Goal: Task Accomplishment & Management: Manage account settings

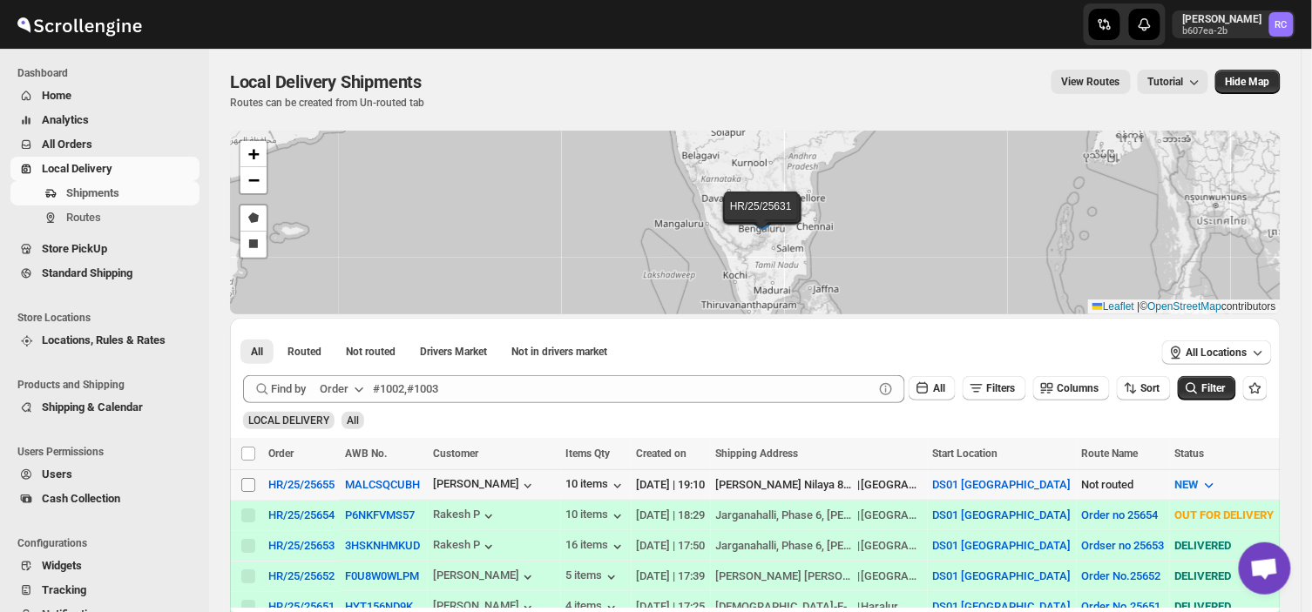
click at [254, 482] on input "Select shipment" at bounding box center [248, 485] width 14 height 14
checkbox input "true"
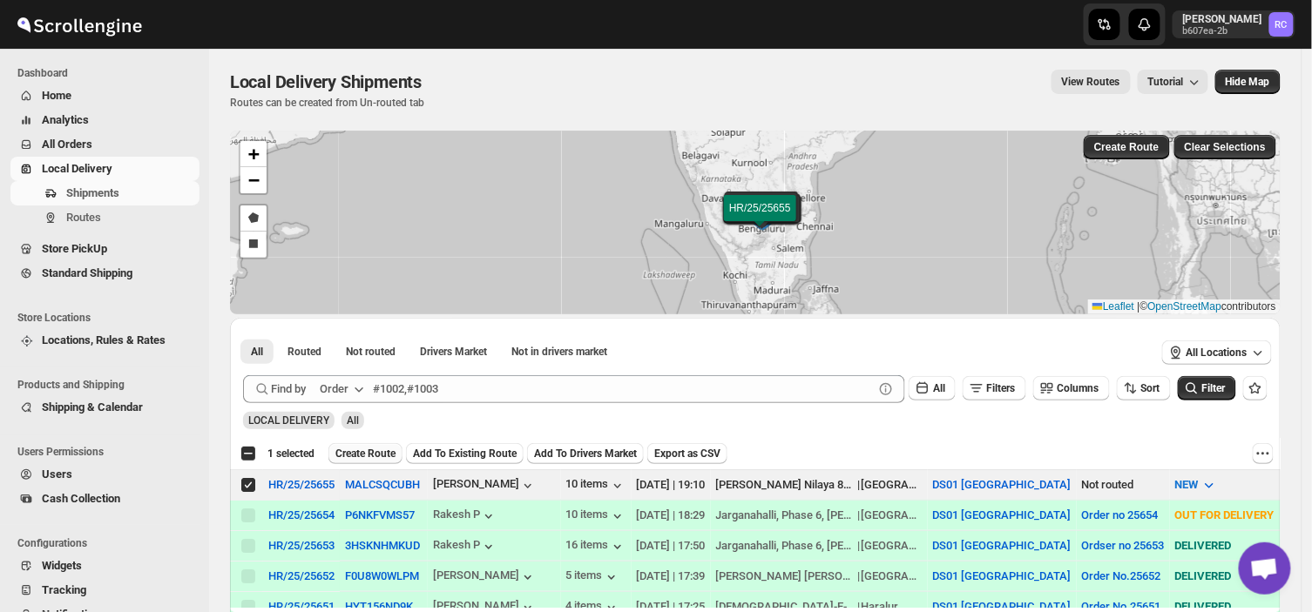
click at [374, 450] on span "Create Route" at bounding box center [365, 454] width 60 height 14
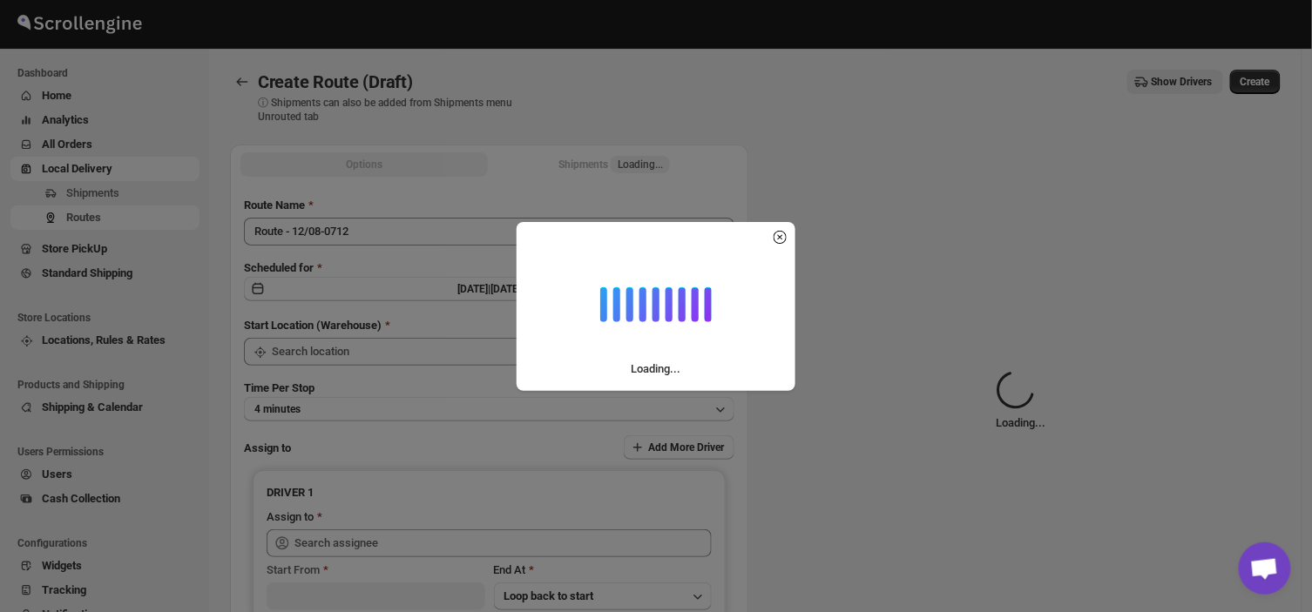
type input "DS01 [GEOGRAPHIC_DATA]"
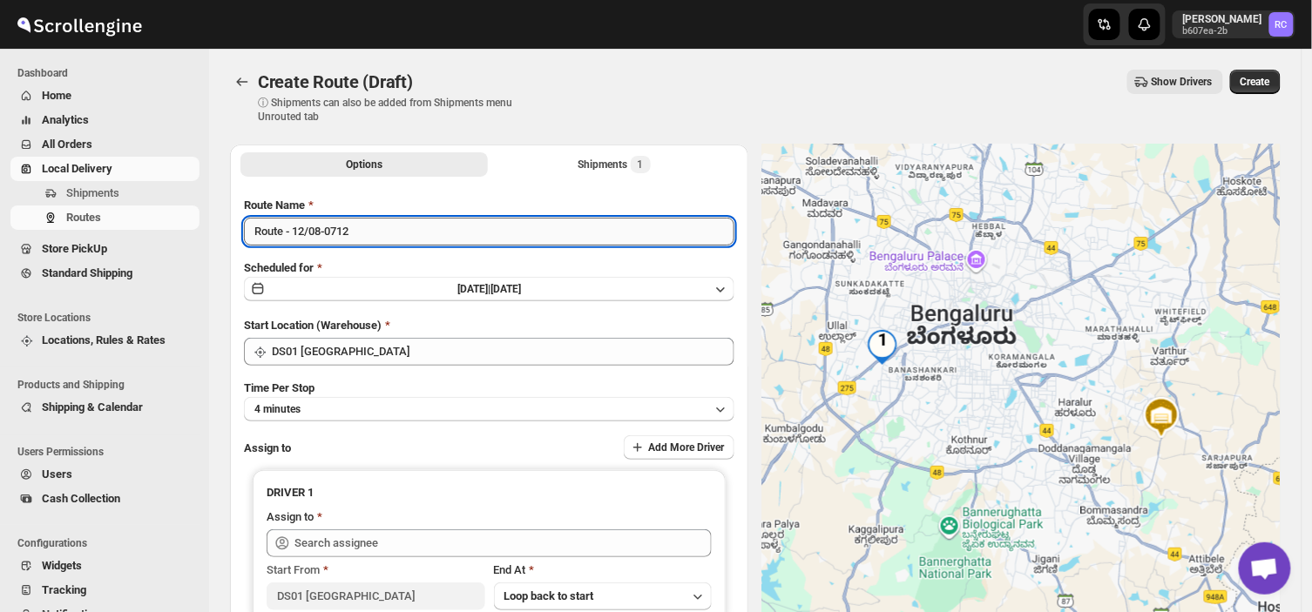
click at [362, 235] on input "Route - 12/08-0712" at bounding box center [489, 232] width 490 height 28
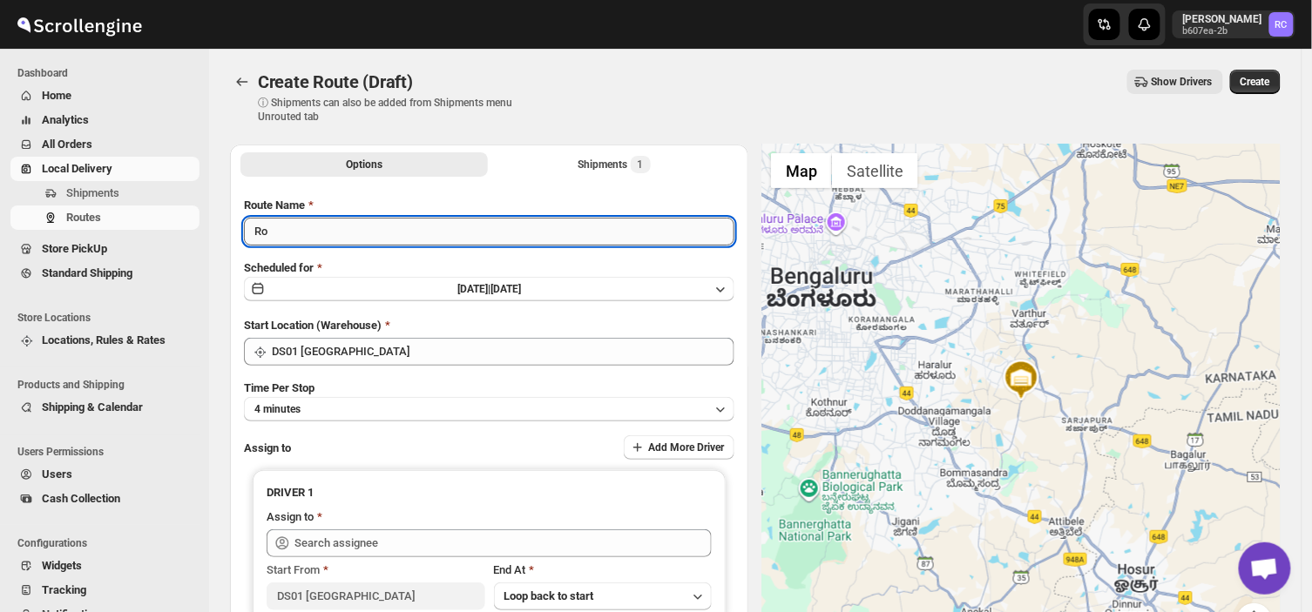
type input "R"
type input "Order no 25655"
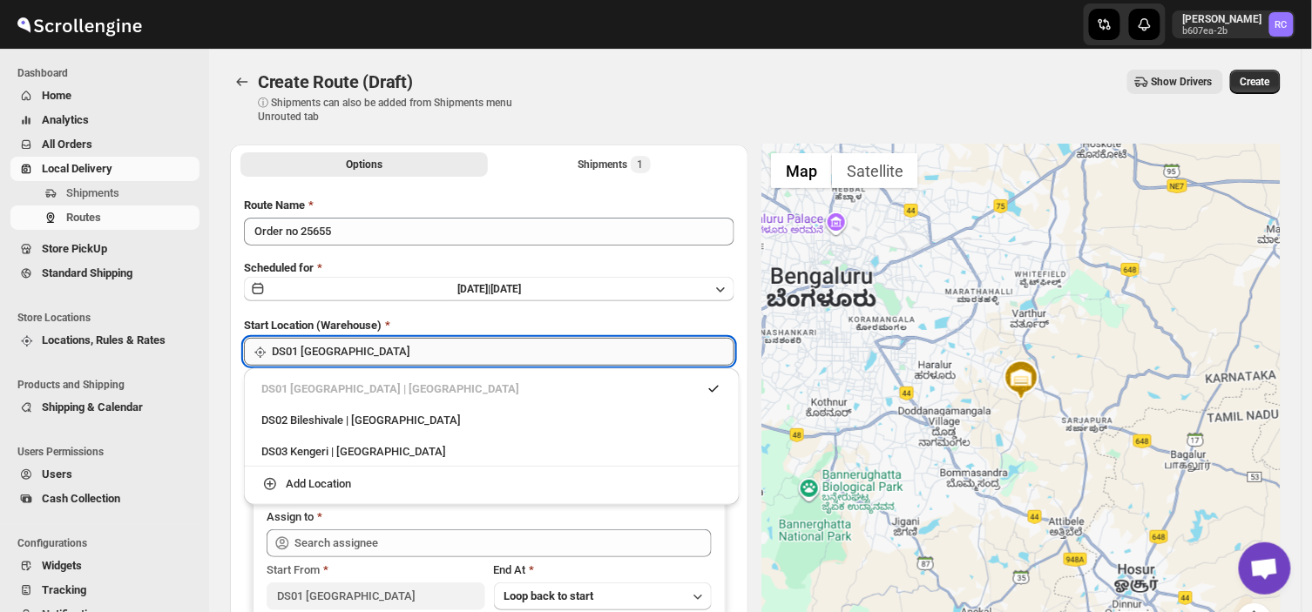
click at [369, 354] on input "DS01 [GEOGRAPHIC_DATA]" at bounding box center [503, 352] width 462 height 28
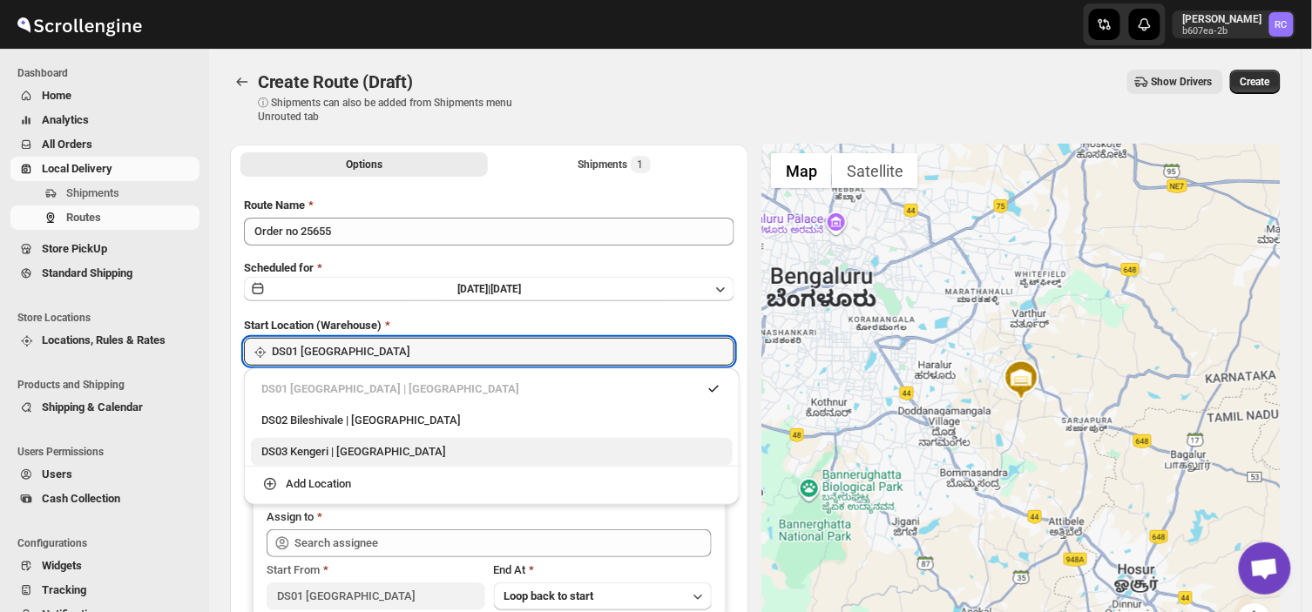
click at [310, 455] on div "DS03 Kengeri | [GEOGRAPHIC_DATA]" at bounding box center [491, 451] width 461 height 17
type input "DS03 Kengeri"
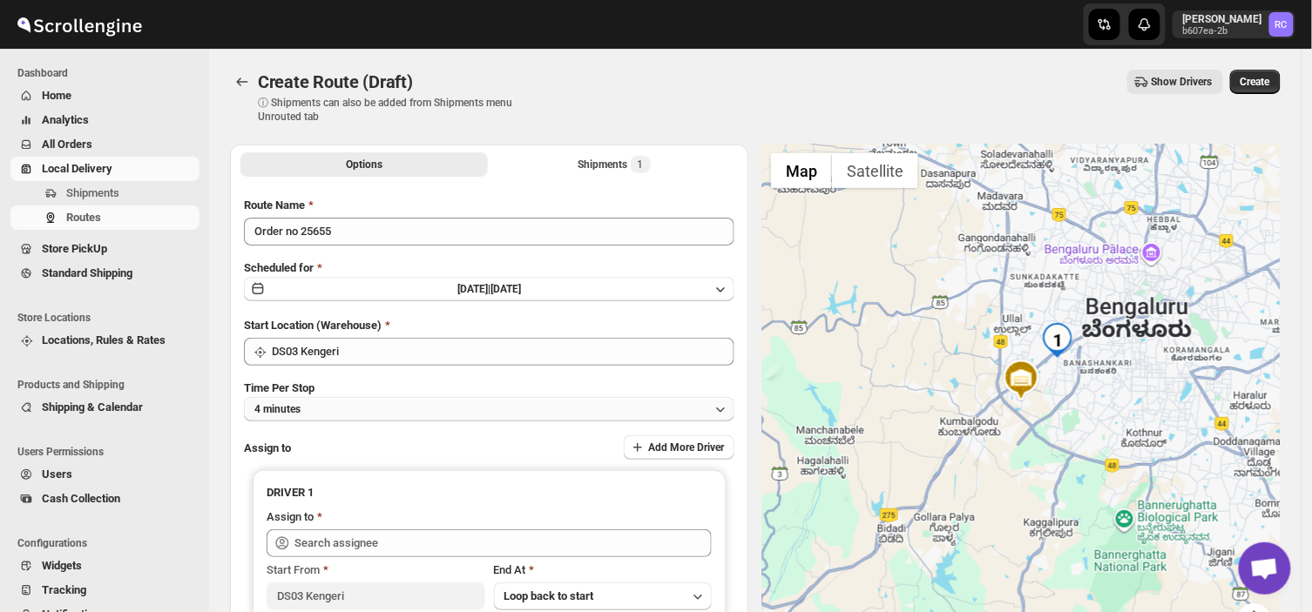
click at [308, 407] on button "4 minutes" at bounding box center [489, 409] width 490 height 24
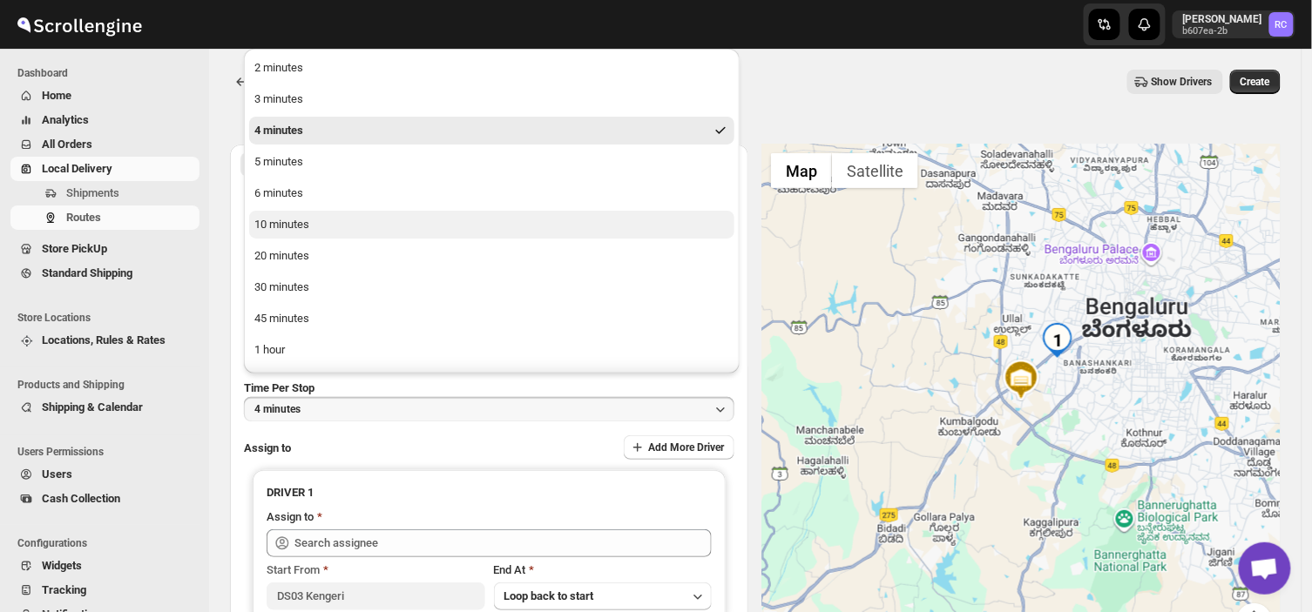
click at [282, 225] on div "10 minutes" at bounding box center [281, 224] width 55 height 17
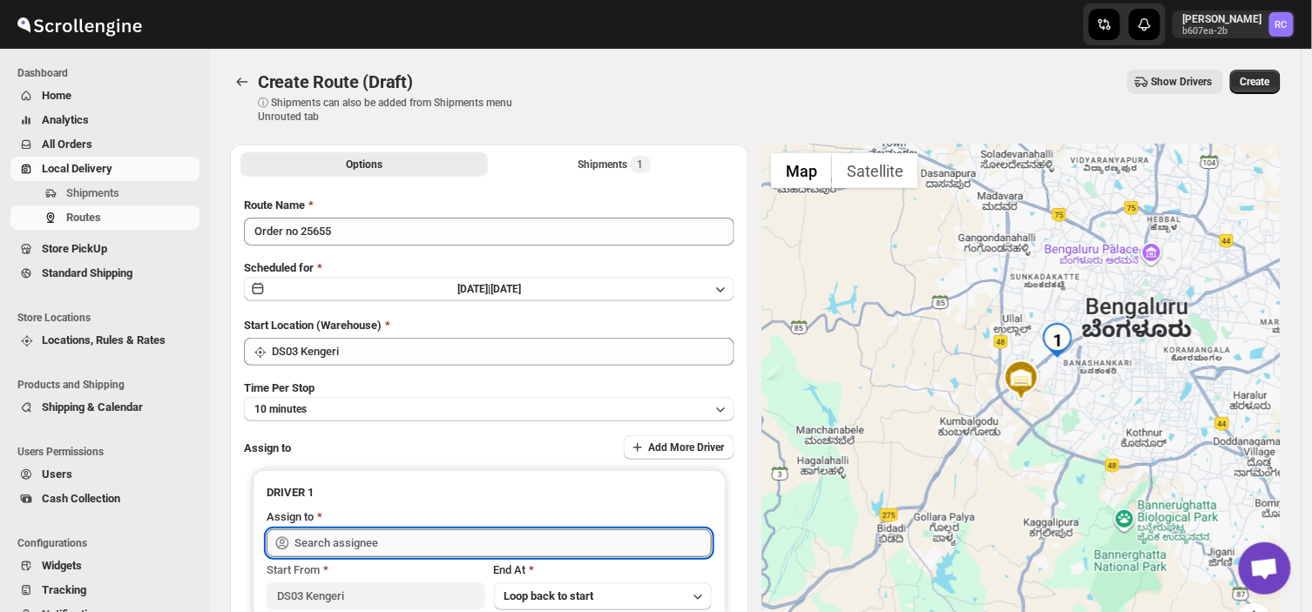
click at [438, 537] on input "text" at bounding box center [502, 543] width 417 height 28
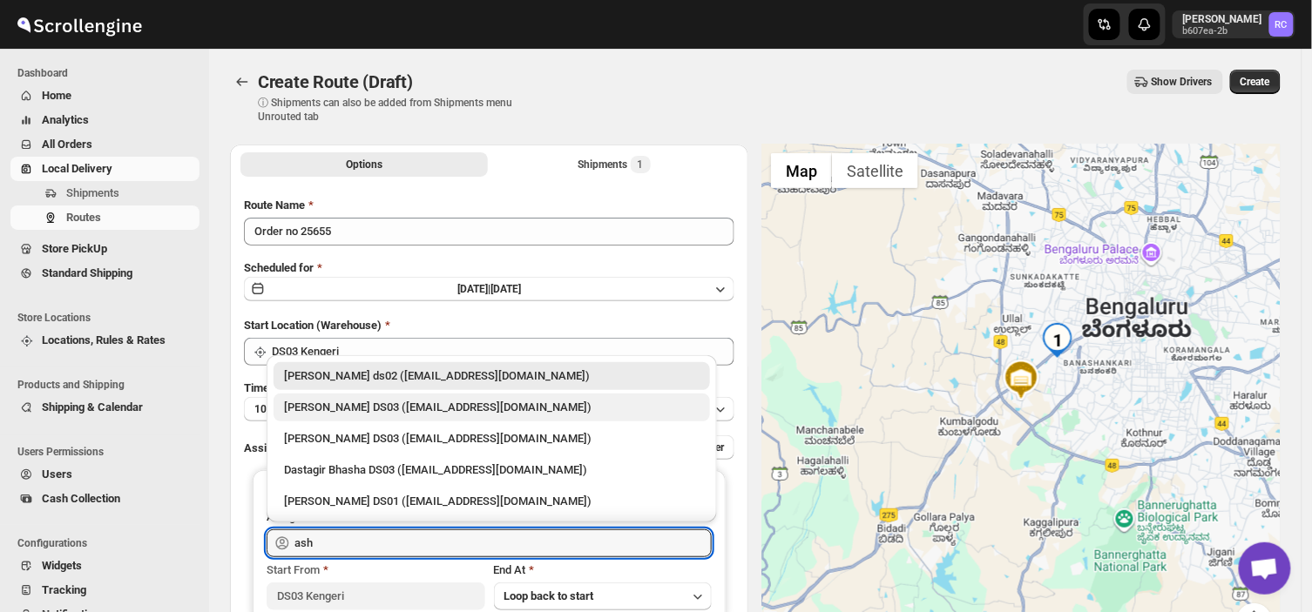
click at [399, 409] on div "[PERSON_NAME] DS03 ([EMAIL_ADDRESS][DOMAIN_NAME])" at bounding box center [491, 407] width 415 height 17
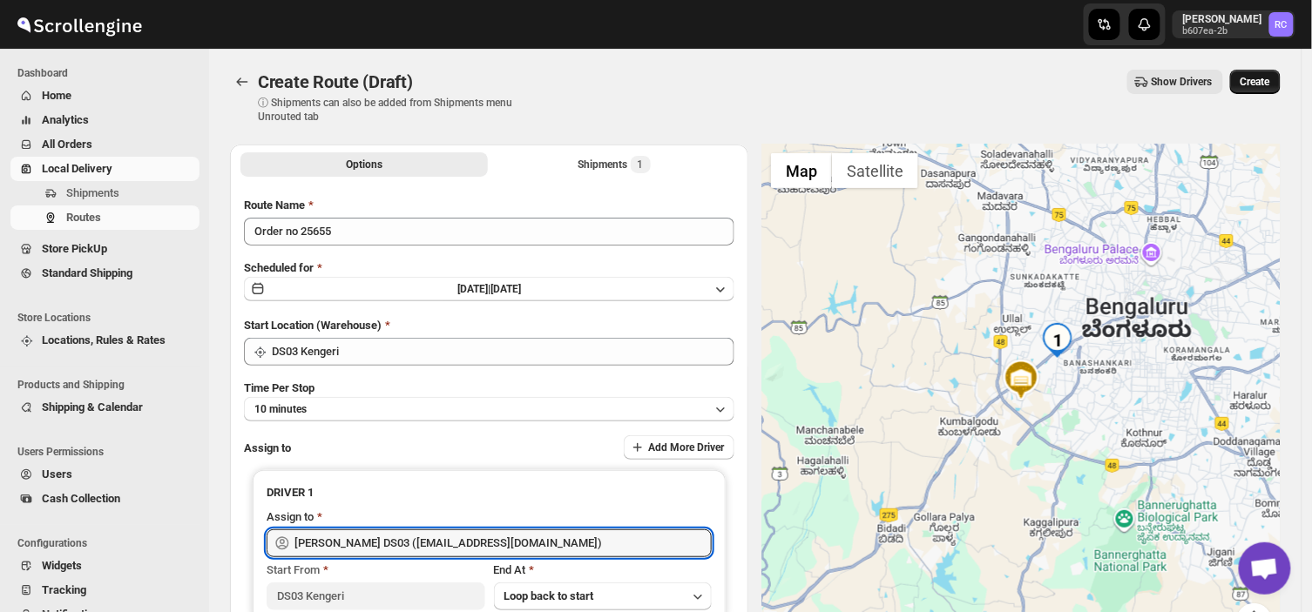
type input "[PERSON_NAME] DS03 ([EMAIL_ADDRESS][DOMAIN_NAME])"
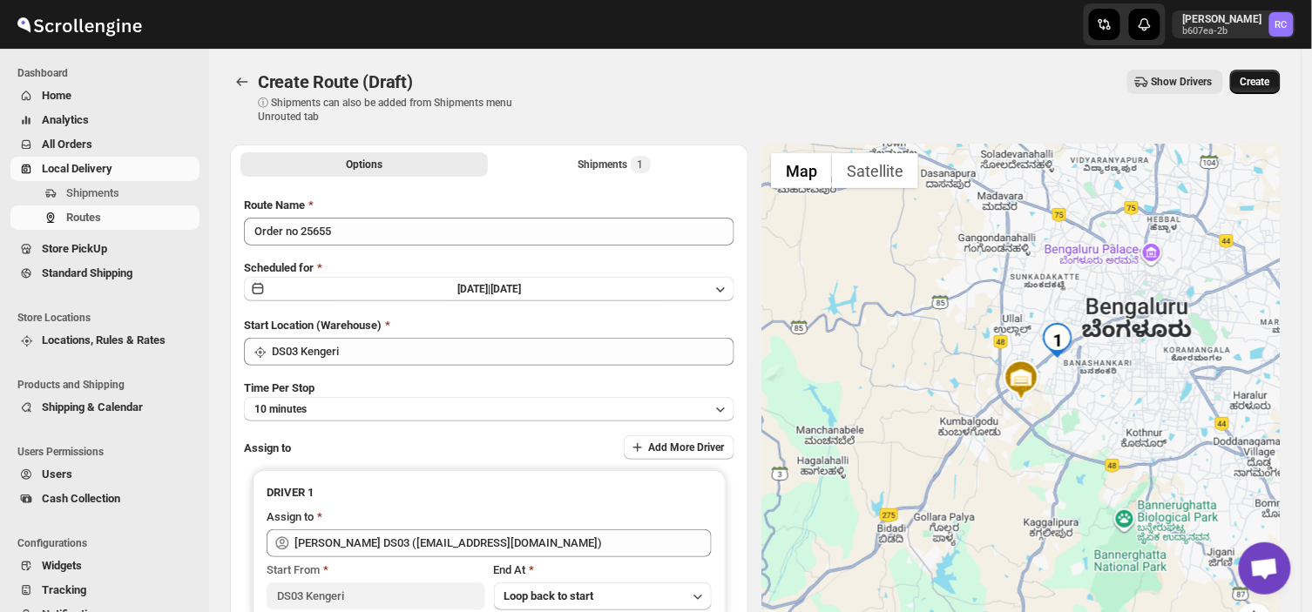
click at [1268, 78] on span "Create" at bounding box center [1255, 82] width 30 height 14
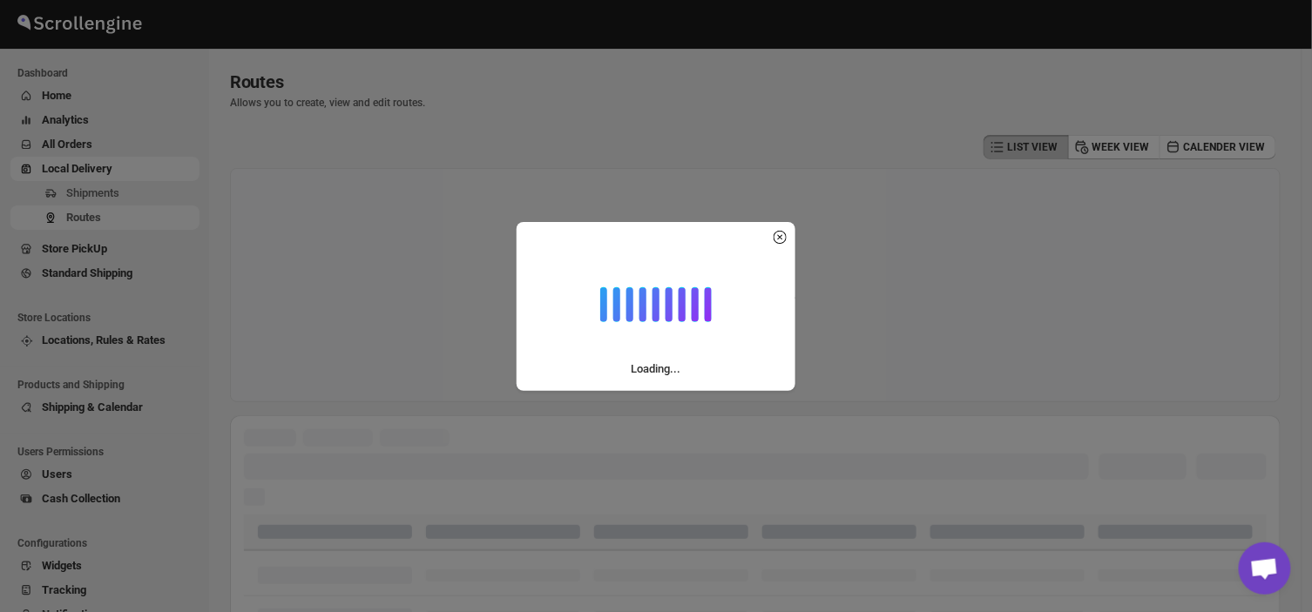
click at [341, 144] on div "LIST VIEW WEEK VIEW CALENDER VIEW" at bounding box center [755, 147] width 1050 height 33
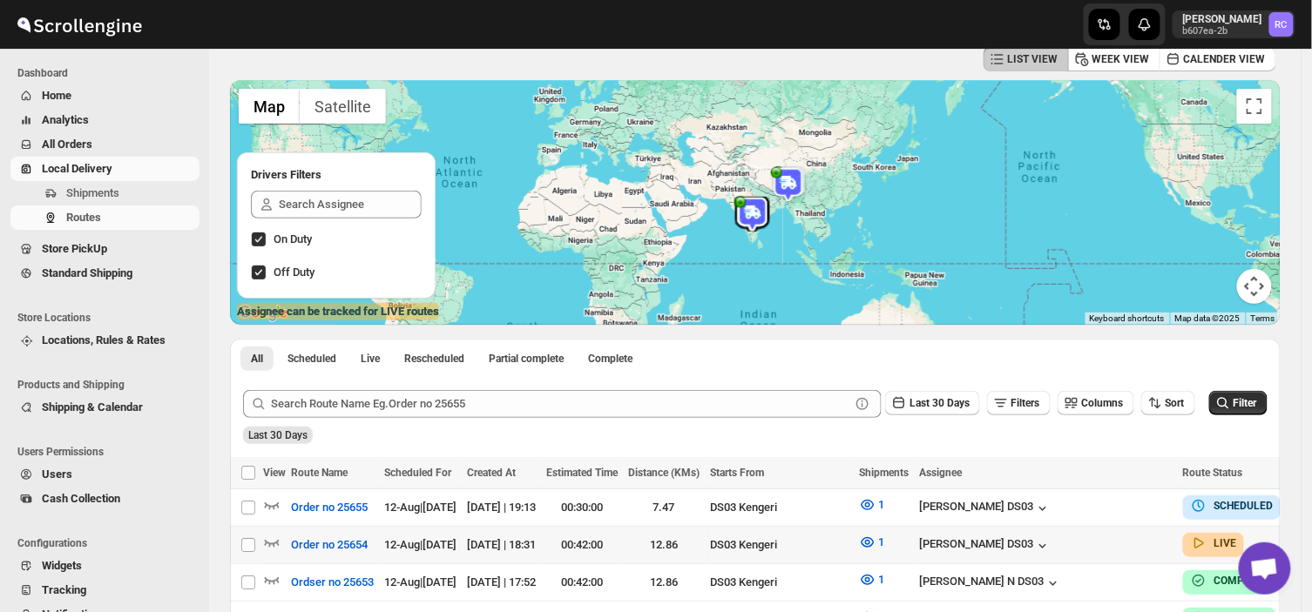
scroll to position [122, 0]
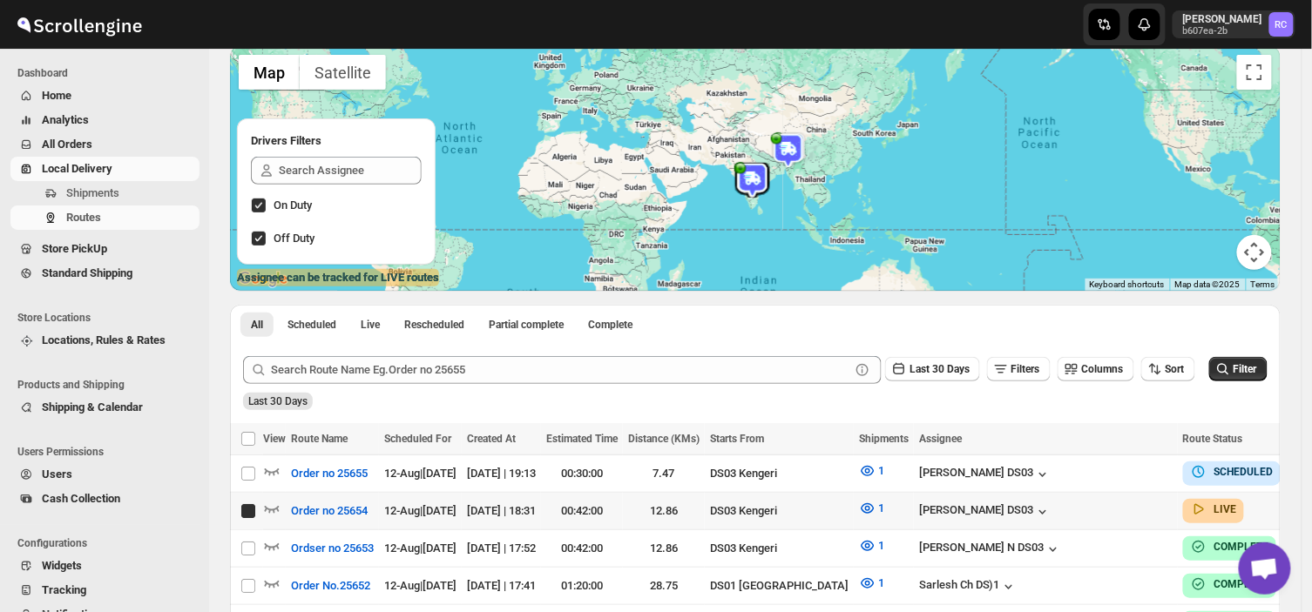
drag, startPoint x: 1257, startPoint y: 506, endPoint x: 1217, endPoint y: 420, distance: 94.7
click at [837, 327] on div "All Scheduled Live Rescheduled Partial complete Complete More views All Schedul…" at bounding box center [755, 324] width 1050 height 38
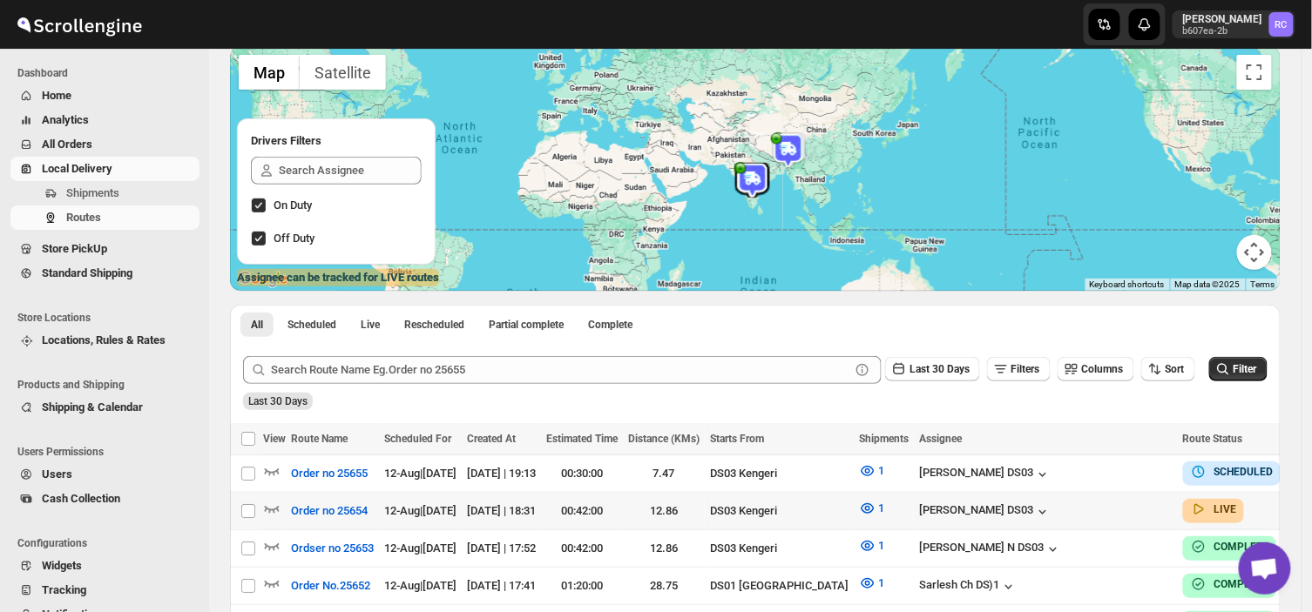
click at [1214, 415] on div "Submit Last 30 Days Filters Columns Sort Filter Last 30 Days" at bounding box center [755, 383] width 1050 height 80
click at [828, 340] on div "All Scheduled Live Rescheduled Partial complete Complete More views All Schedul…" at bounding box center [755, 324] width 1050 height 38
click at [1217, 420] on div "Submit Last 30 Days Filters Columns Sort Filter Last 30 Days" at bounding box center [755, 383] width 1050 height 80
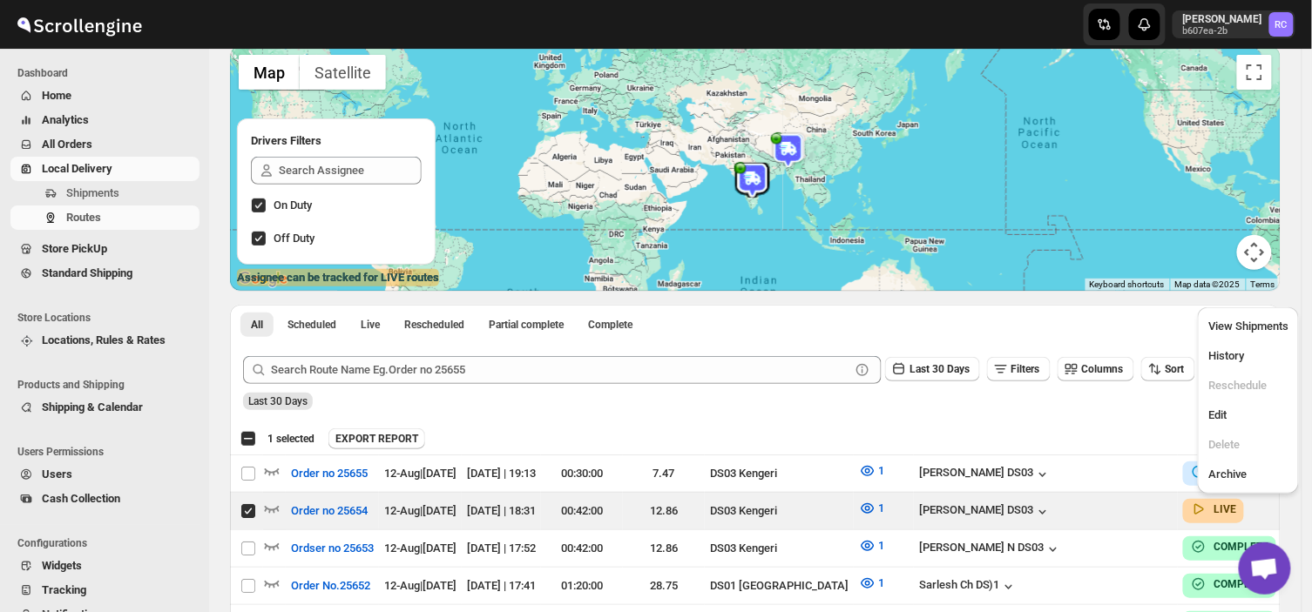
drag, startPoint x: 1258, startPoint y: 509, endPoint x: 855, endPoint y: 409, distance: 414.4
click at [855, 409] on div "Last 30 Days" at bounding box center [753, 396] width 1028 height 30
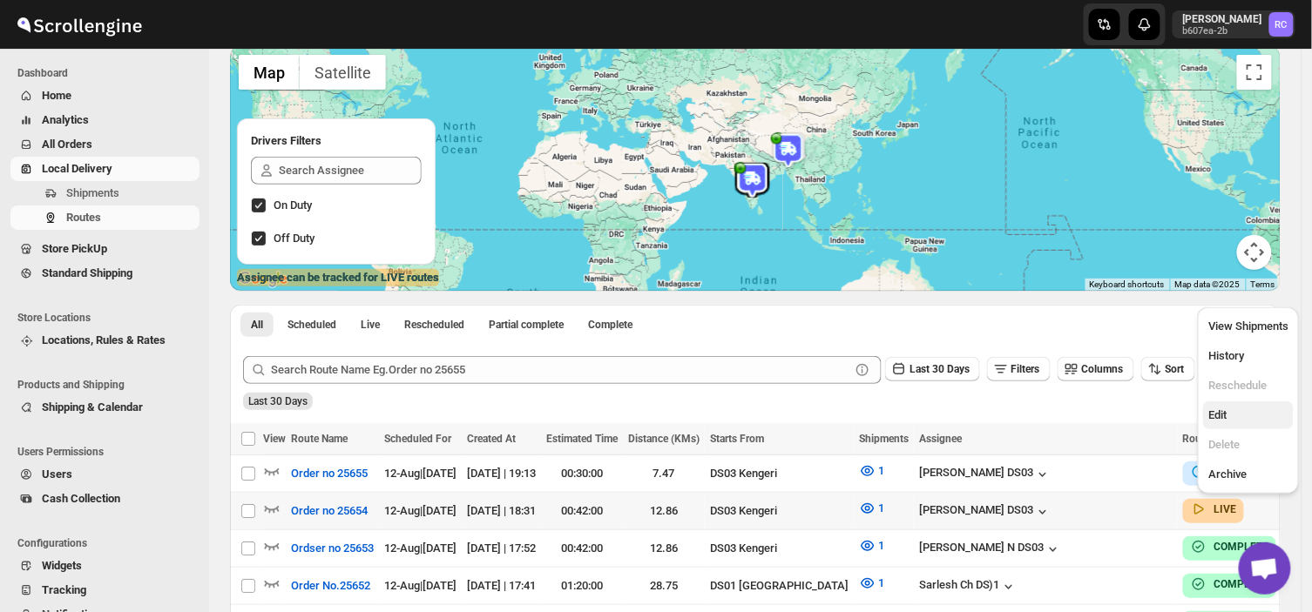
click at [1217, 414] on span "Edit" at bounding box center [1217, 414] width 18 height 13
checkbox input "true"
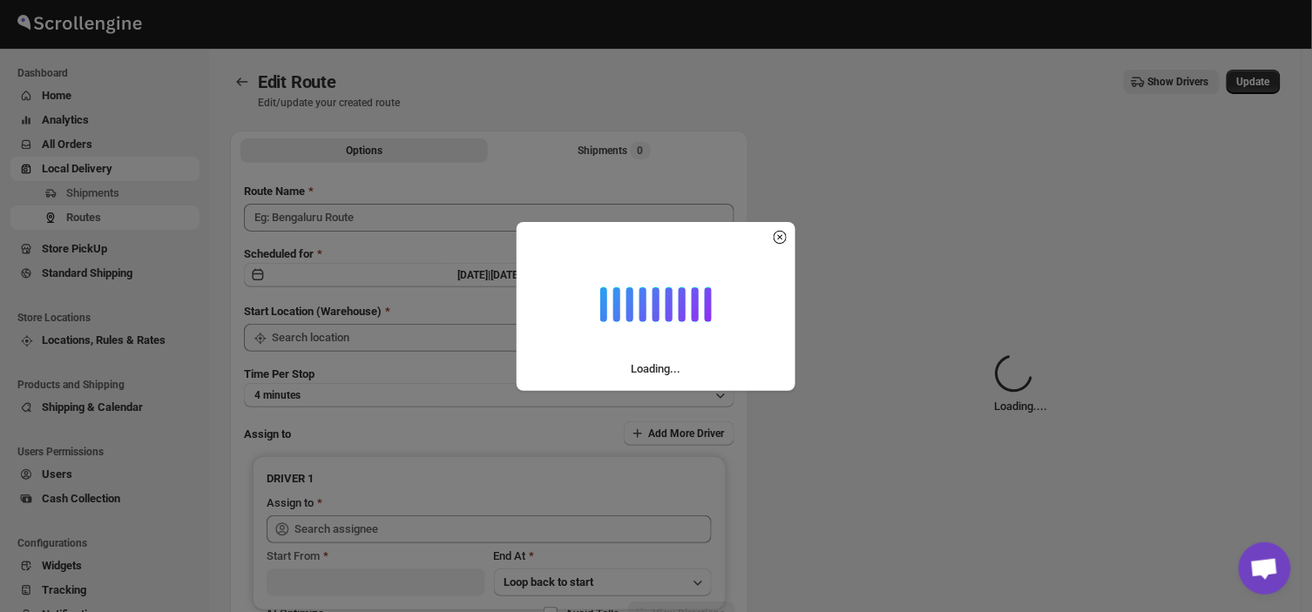
type input "Order no 25654"
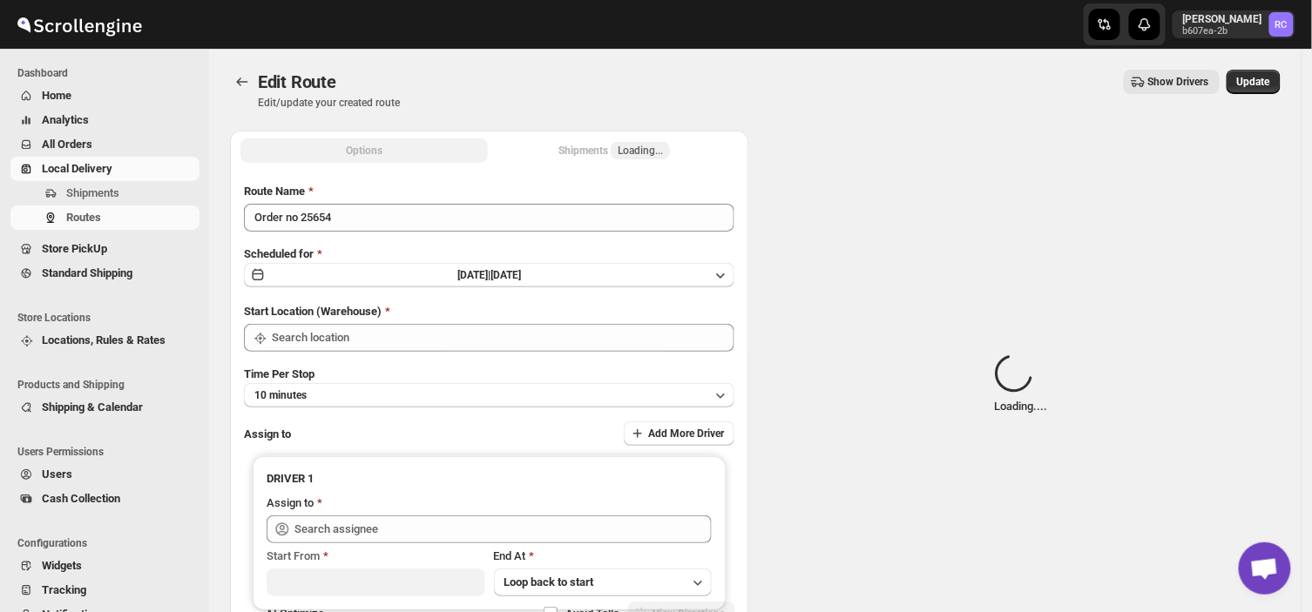
type input "DS03 Kengeri"
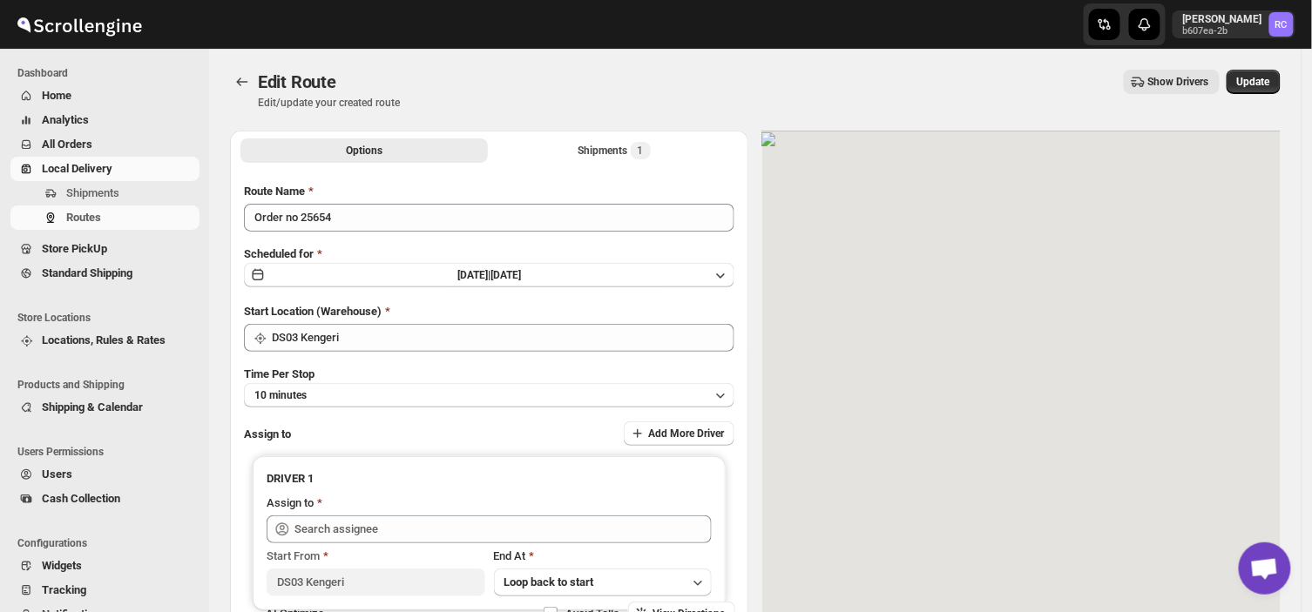
type input "[PERSON_NAME] DS03 ([EMAIL_ADDRESS][DOMAIN_NAME])"
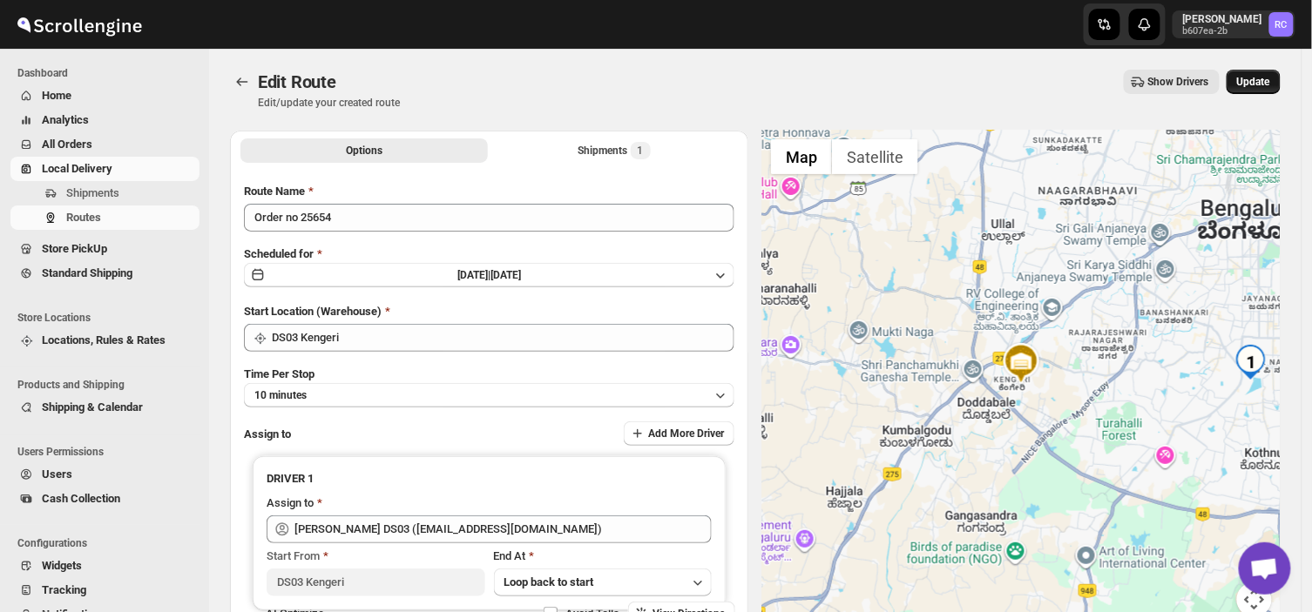
click at [1270, 75] on span "Update" at bounding box center [1253, 82] width 33 height 14
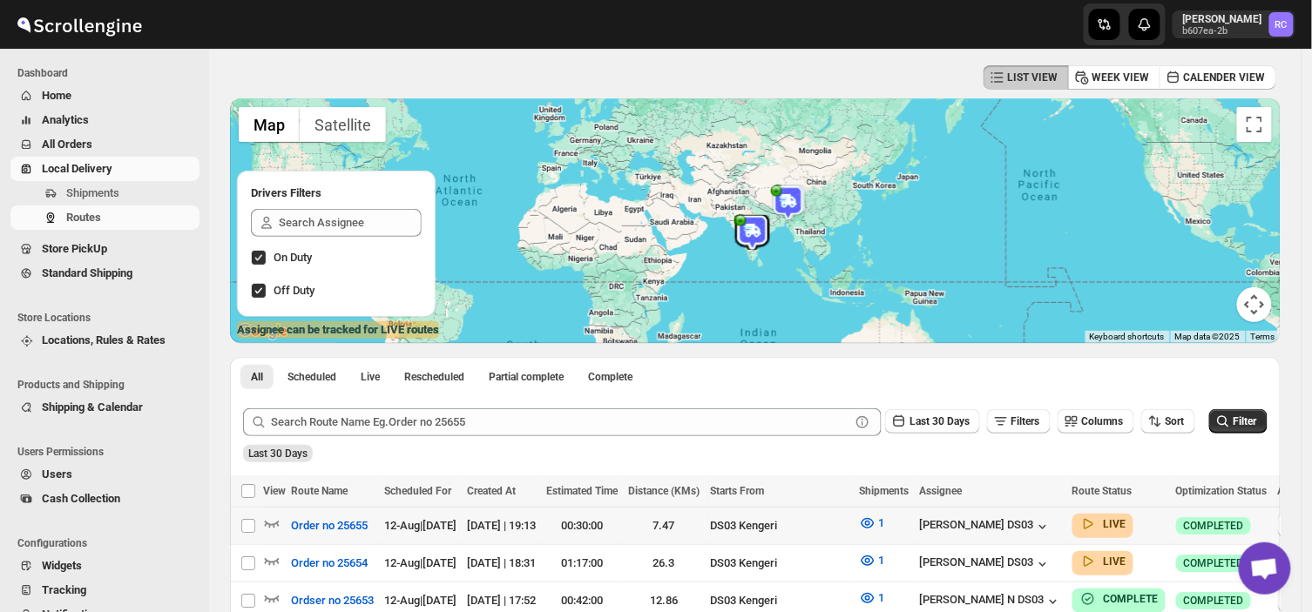
scroll to position [71, 0]
